Goal: Information Seeking & Learning: Learn about a topic

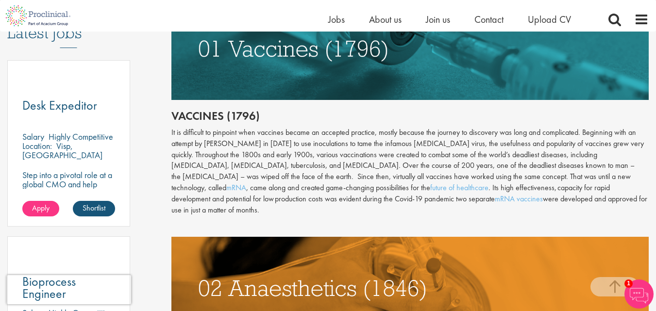
scroll to position [533, 0]
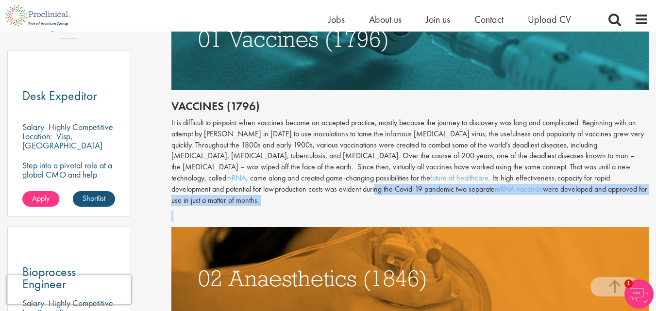
drag, startPoint x: 238, startPoint y: 195, endPoint x: 538, endPoint y: 171, distance: 300.8
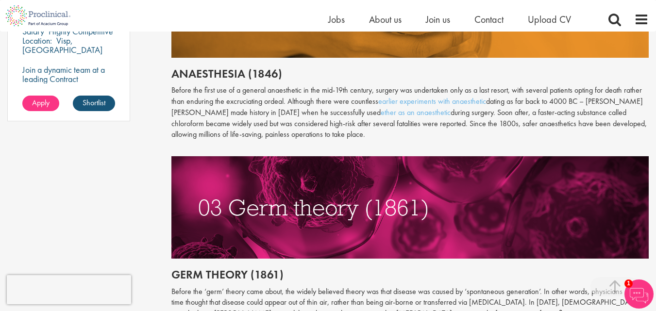
click at [306, 67] on h2 "Anaesthesia (1846)" at bounding box center [409, 73] width 477 height 13
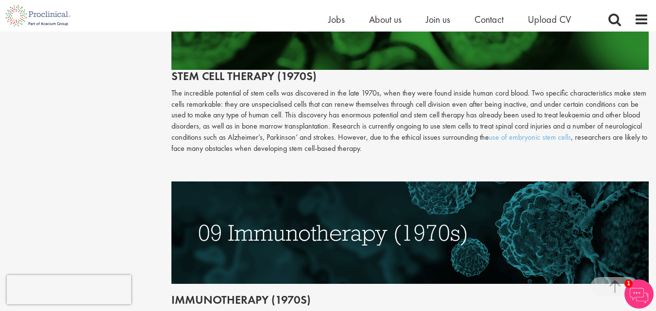
scroll to position [2163, 0]
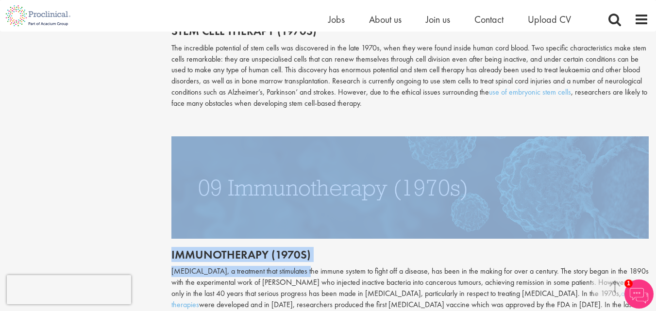
drag, startPoint x: 306, startPoint y: 236, endPoint x: 500, endPoint y: 195, distance: 198.3
click at [500, 195] on div "Antiviral drugs (1960s) Terrible viruses such as small-pox, [MEDICAL_DATA] and …" at bounding box center [409, 141] width 477 height 881
click at [483, 248] on h2 "Immunotherapy (1970s)" at bounding box center [409, 254] width 477 height 13
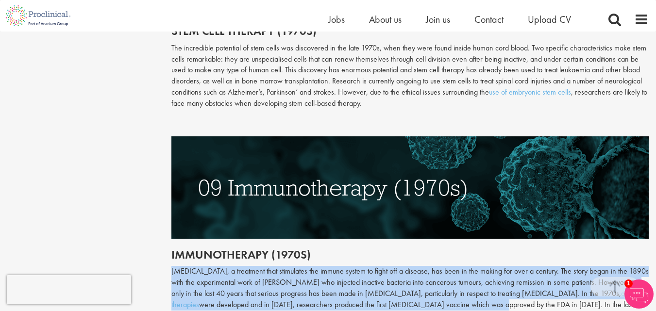
drag, startPoint x: 399, startPoint y: 214, endPoint x: 458, endPoint y: 270, distance: 81.0
click at [457, 272] on div "Antiviral drugs (1960s) Terrible viruses such as small-pox, [MEDICAL_DATA] and …" at bounding box center [409, 141] width 477 height 881
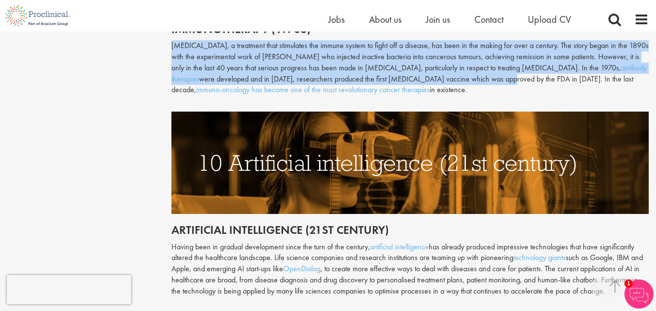
scroll to position [2406, 0]
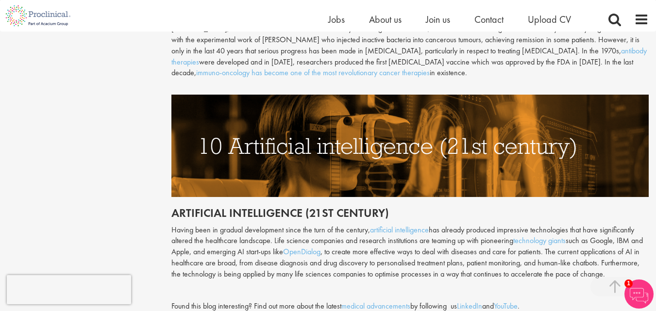
click at [187, 225] on p "Having been in gradual development since the turn of the century, artificial in…" at bounding box center [409, 252] width 477 height 55
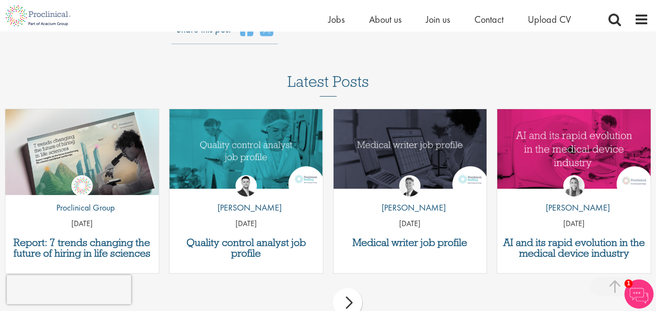
scroll to position [2794, 0]
